Goal: Information Seeking & Learning: Find specific fact

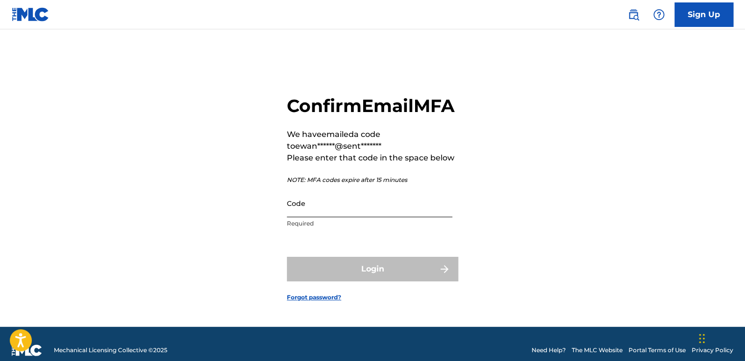
click at [357, 217] on input "Code" at bounding box center [370, 204] width 166 height 28
click at [321, 217] on input "Code" at bounding box center [370, 204] width 166 height 28
paste input "907099"
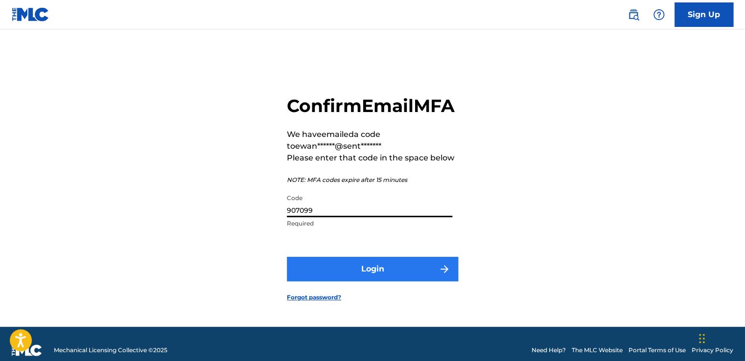
type input "907099"
click at [359, 273] on button "Login" at bounding box center [372, 269] width 171 height 24
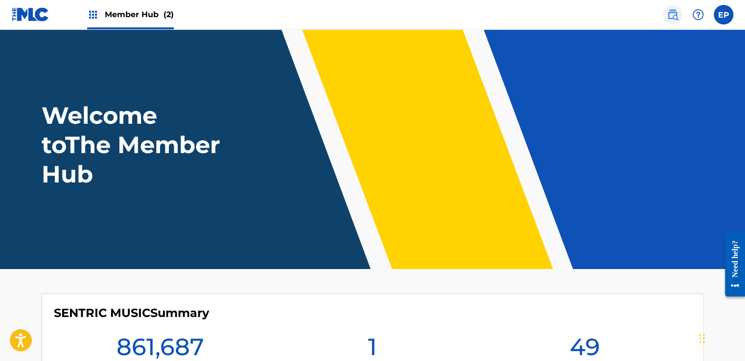
click at [674, 18] on img at bounding box center [673, 15] width 12 height 12
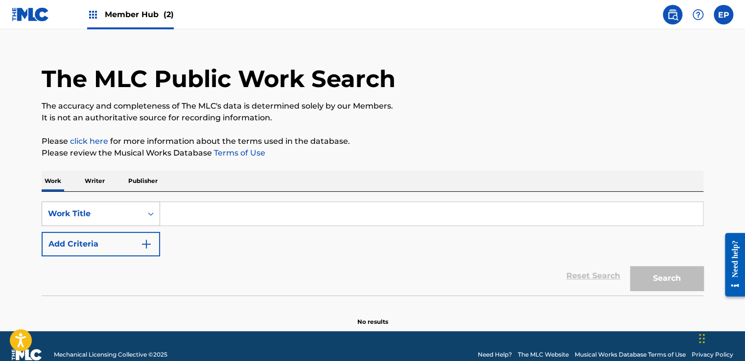
click at [138, 226] on div "Work Title" at bounding box center [101, 214] width 119 height 24
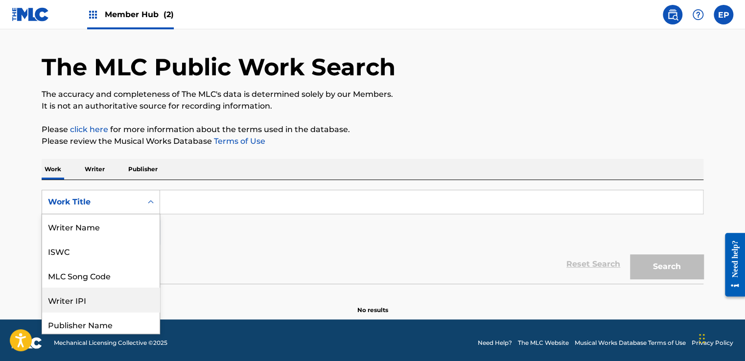
scroll to position [49, 0]
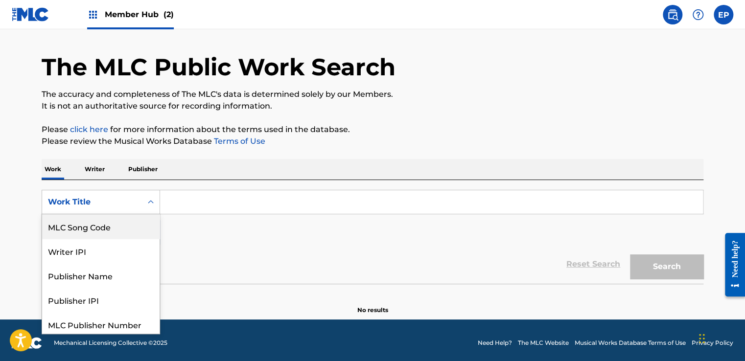
click at [109, 231] on div "MLC Song Code" at bounding box center [101, 227] width 118 height 24
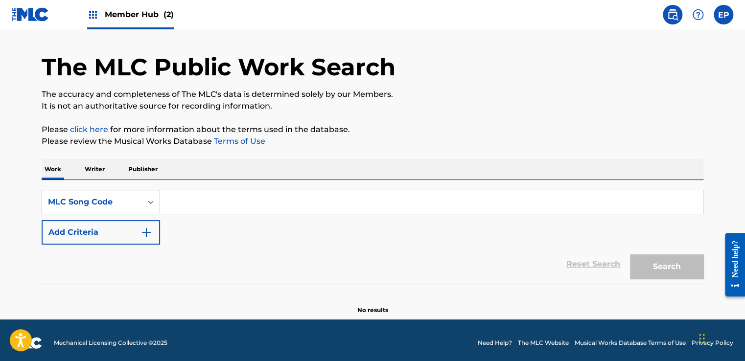
click at [279, 207] on input "Search Form" at bounding box center [431, 203] width 543 height 24
paste input "CA7251"
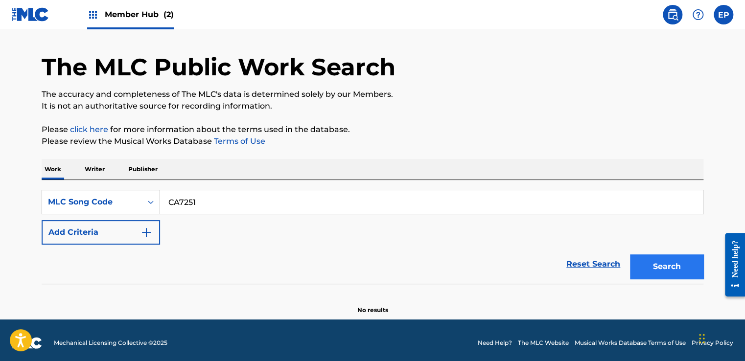
type input "CA7251"
click at [664, 273] on button "Search" at bounding box center [666, 267] width 73 height 24
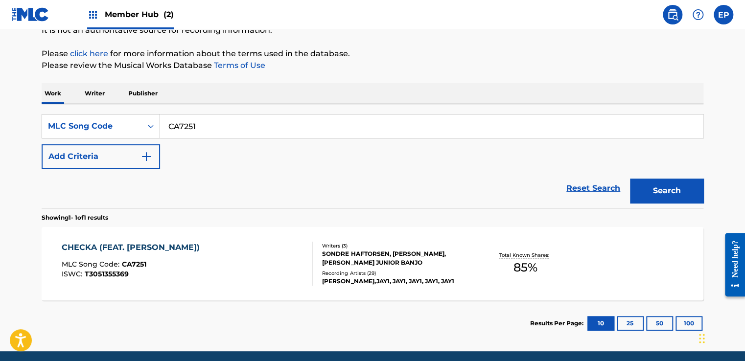
scroll to position [141, 0]
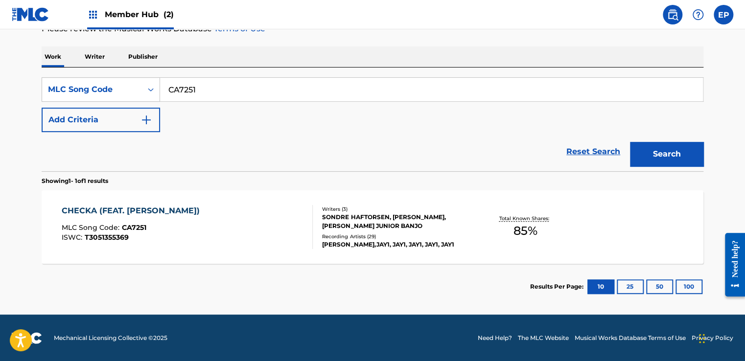
click at [247, 232] on div "CHECKA (FEAT. [PERSON_NAME]) MLC Song Code : CA7251 ISWC : T3051355369" at bounding box center [188, 227] width 252 height 44
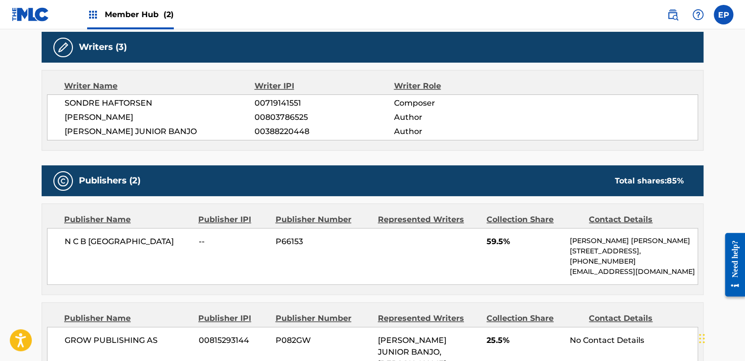
scroll to position [343, 0]
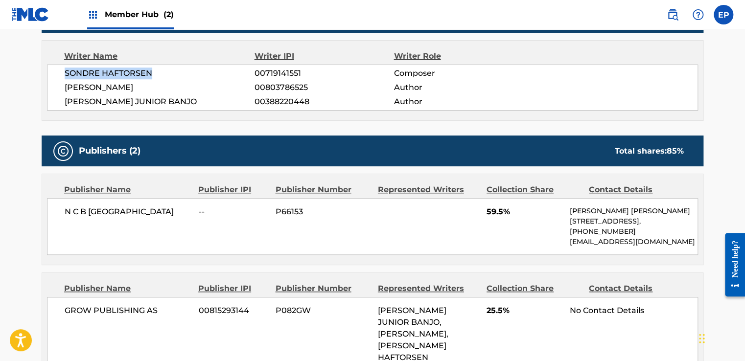
drag, startPoint x: 63, startPoint y: 71, endPoint x: 151, endPoint y: 73, distance: 88.2
click at [151, 73] on div "SONDRE HAFTORSEN 00719141551 Composer [PERSON_NAME] 00803786525 Author [PERSON_…" at bounding box center [372, 88] width 651 height 46
copy span "SONDRE HAFTORSEN"
drag, startPoint x: 143, startPoint y: 83, endPoint x: 67, endPoint y: 86, distance: 76.5
click at [67, 86] on span "[PERSON_NAME]" at bounding box center [160, 88] width 190 height 12
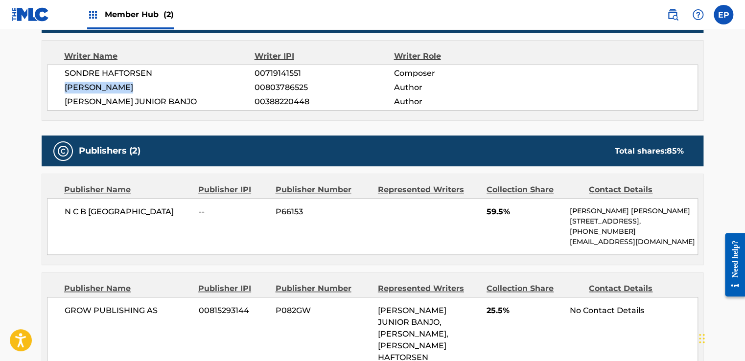
copy span "[PERSON_NAME]"
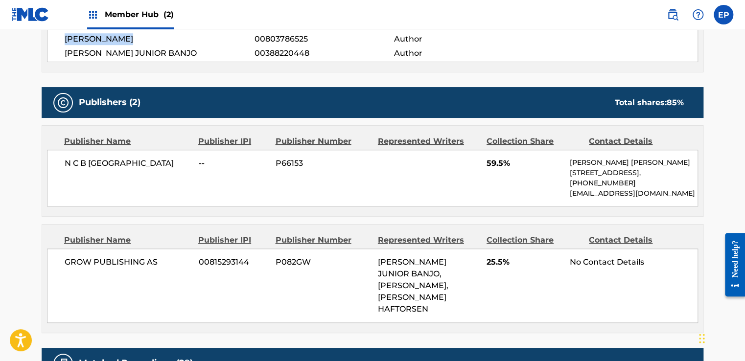
scroll to position [392, 0]
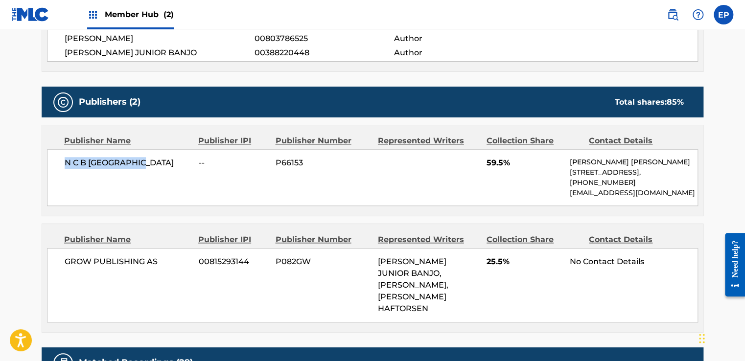
drag, startPoint x: 63, startPoint y: 163, endPoint x: 145, endPoint y: 164, distance: 82.3
click at [145, 164] on div "N C B SCANDINAVIA -- P66153 59.5% [PERSON_NAME] [PERSON_NAME] [STREET_ADDRESS],…" at bounding box center [372, 177] width 651 height 57
copy span "N C B [GEOGRAPHIC_DATA]"
drag, startPoint x: 159, startPoint y: 258, endPoint x: 62, endPoint y: 260, distance: 96.5
click at [62, 260] on div "GROW PUBLISHING AS 00815293144 P082GW [PERSON_NAME] JUNIOR BANJO, [PERSON_NAME]…" at bounding box center [372, 285] width 651 height 74
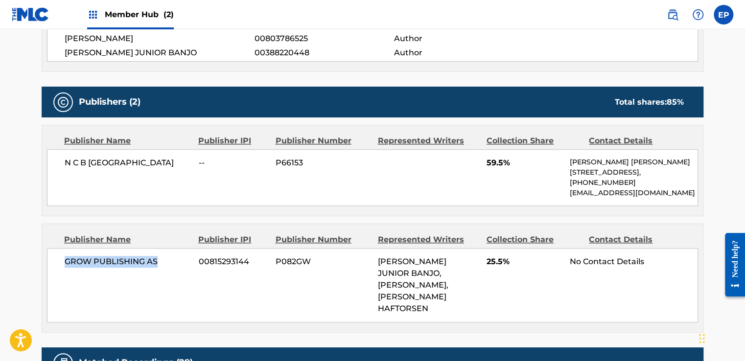
copy span "GROW PUBLISHING AS"
